Goal: Navigation & Orientation: Find specific page/section

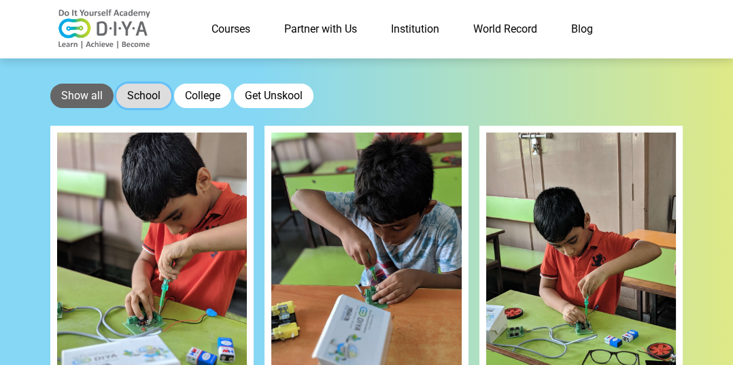
click at [136, 96] on button "School" at bounding box center [143, 96] width 55 height 24
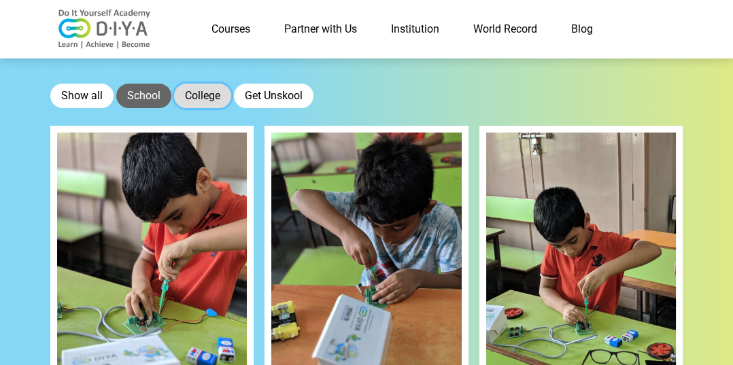
click at [201, 93] on button "College" at bounding box center [202, 96] width 57 height 24
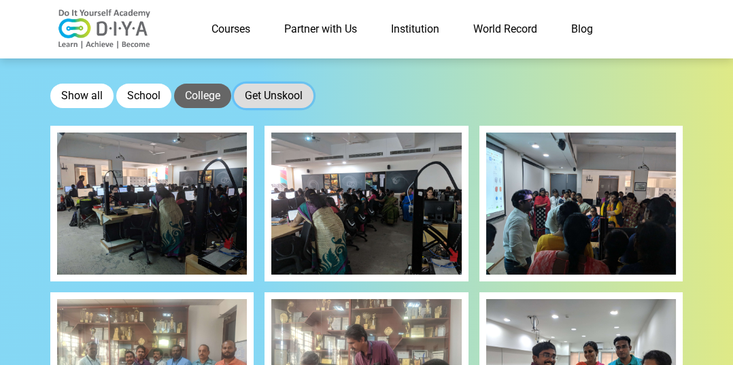
click at [263, 104] on button "Get Unskool" at bounding box center [274, 96] width 80 height 24
